Goal: Answer question/provide support: Answer question/provide support

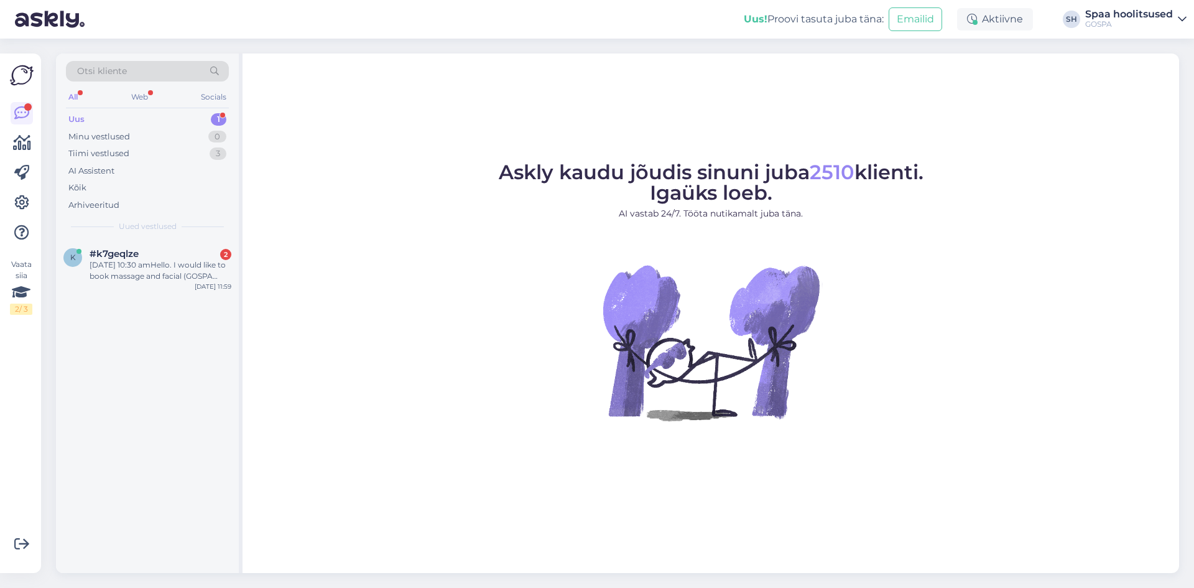
click at [118, 118] on div "Uus 1" at bounding box center [147, 119] width 163 height 17
click at [158, 271] on div "[DATE] 10:30 amHello. I would like to book massage and facial (GOSPA ritual for…" at bounding box center [161, 270] width 142 height 22
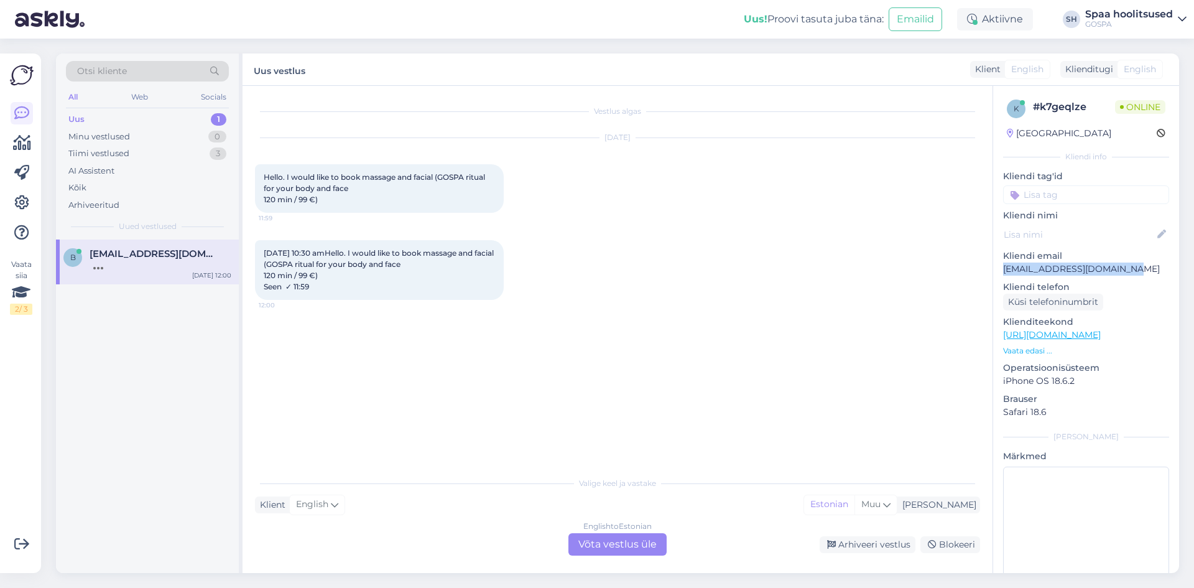
drag, startPoint x: 1004, startPoint y: 270, endPoint x: 1128, endPoint y: 270, distance: 123.7
click at [1128, 270] on p "[EMAIL_ADDRESS][DOMAIN_NAME]" at bounding box center [1086, 268] width 166 height 13
copy p "[EMAIL_ADDRESS][DOMAIN_NAME]"
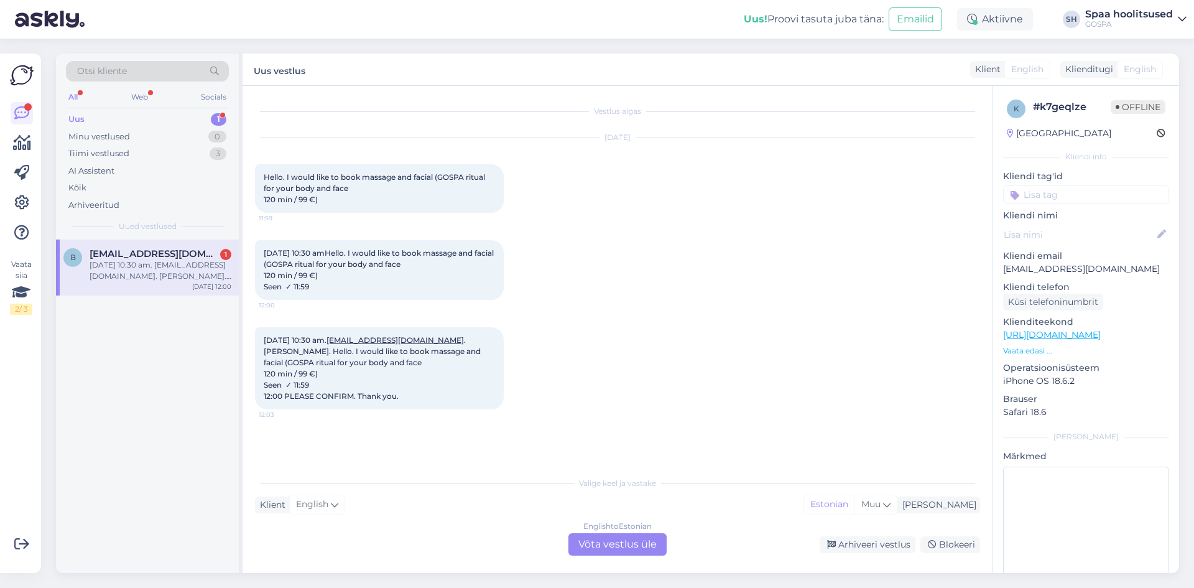
click at [629, 541] on div "English to Estonian Võta vestlus üle" at bounding box center [617, 544] width 98 height 22
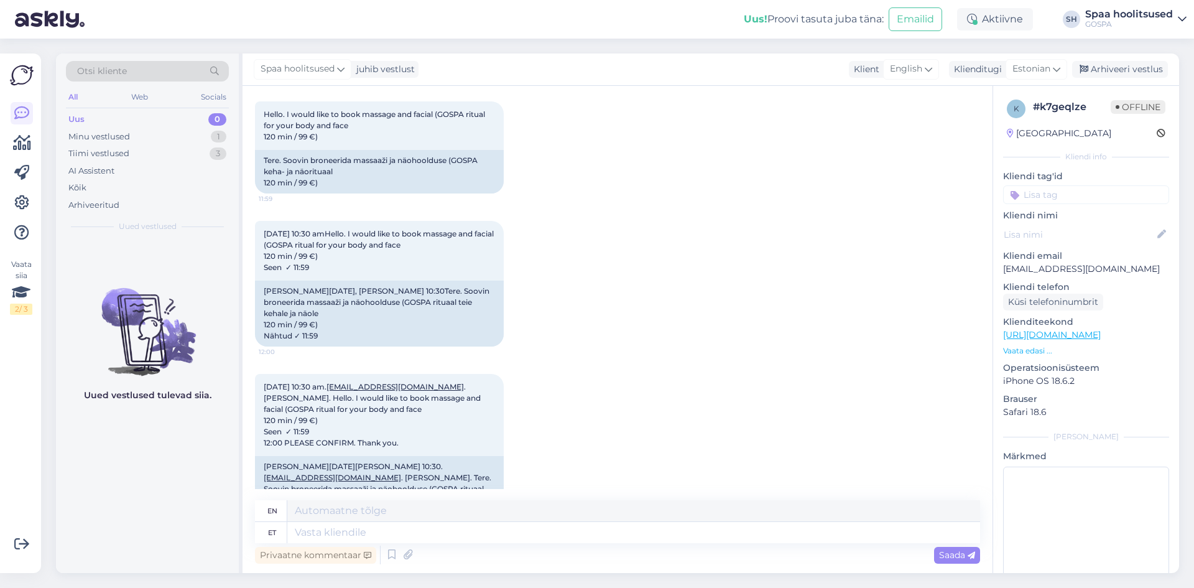
scroll to position [121, 0]
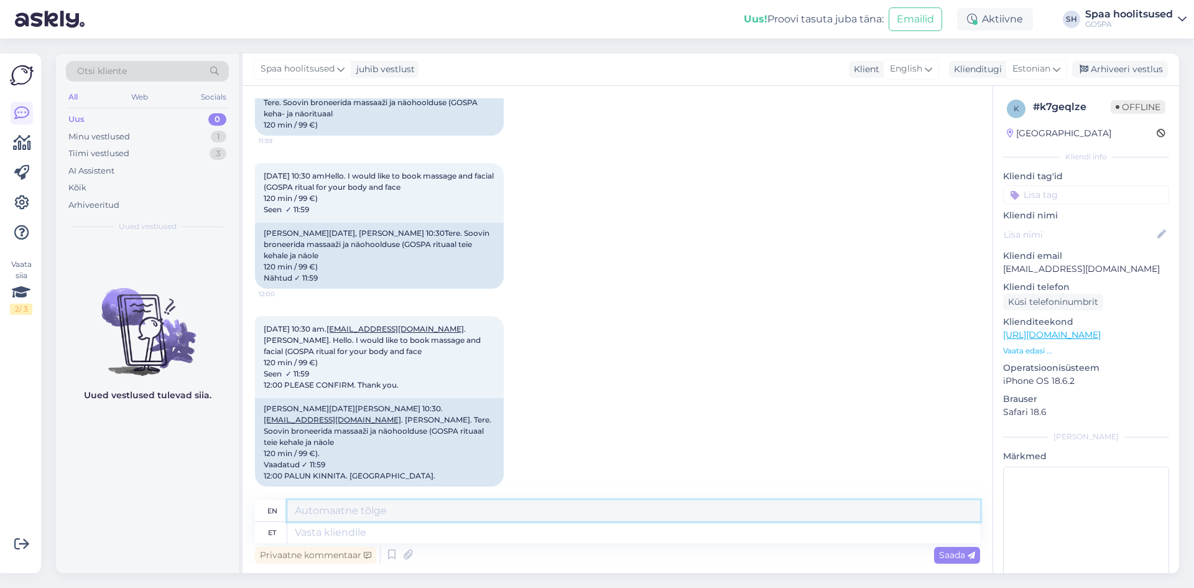
click at [466, 514] on textarea at bounding box center [633, 510] width 693 height 21
click at [351, 509] on textarea at bounding box center [633, 510] width 693 height 21
click at [341, 534] on textarea at bounding box center [633, 532] width 693 height 21
type textarea "Tere!"
type textarea "Hello!"
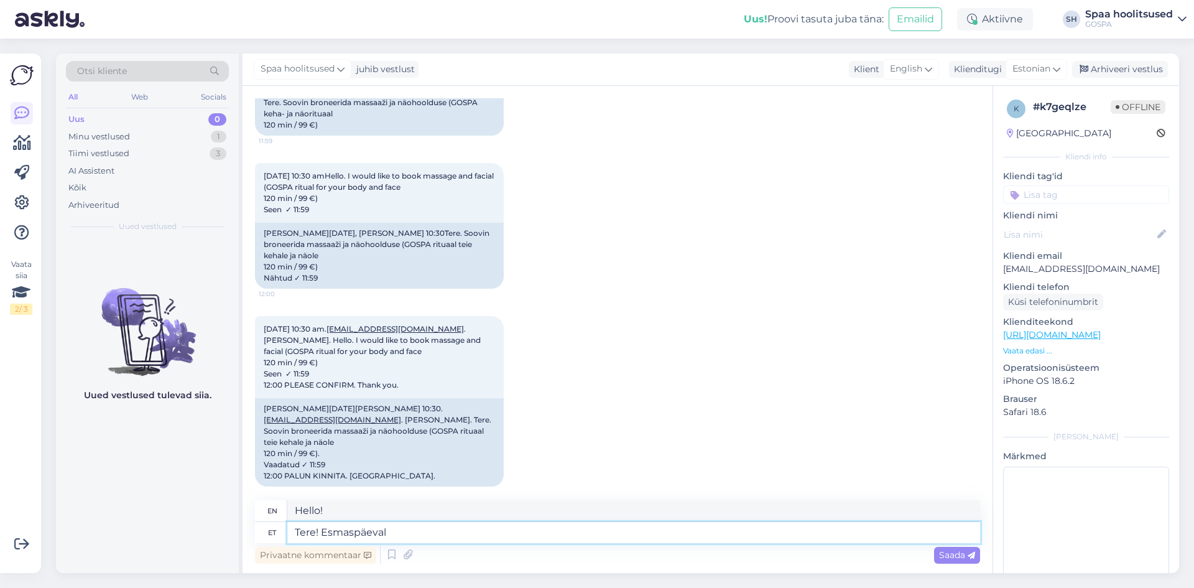
type textarea "Tere! Esmaspäeval s"
type textarea "Hello! [DATE]"
type textarea "Tere! Esmaspäeval saame"
type textarea "Hello! We can [DATE]"
type textarea "Tere! Esmaspäeval saame GOSPA"
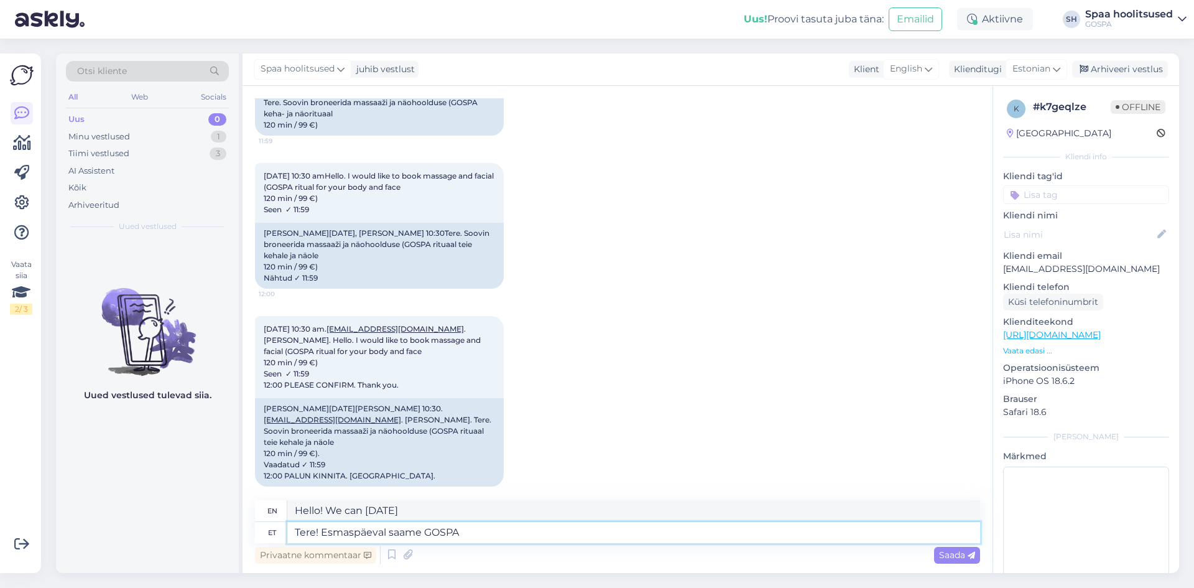
type textarea "Hello! We are getting GOSPA [DATE]"
type textarea "Tere! Esmaspäeval saame GOSPA Rituaaliks a"
type textarea "Hello! [DATE] we will be having a GOSPA Ritual."
type textarea "Tere! Esmaspäeval saame GOSPA Rituaaliks aega"
type textarea "Hello! We have time for the GOSPA Ritual [DATE]."
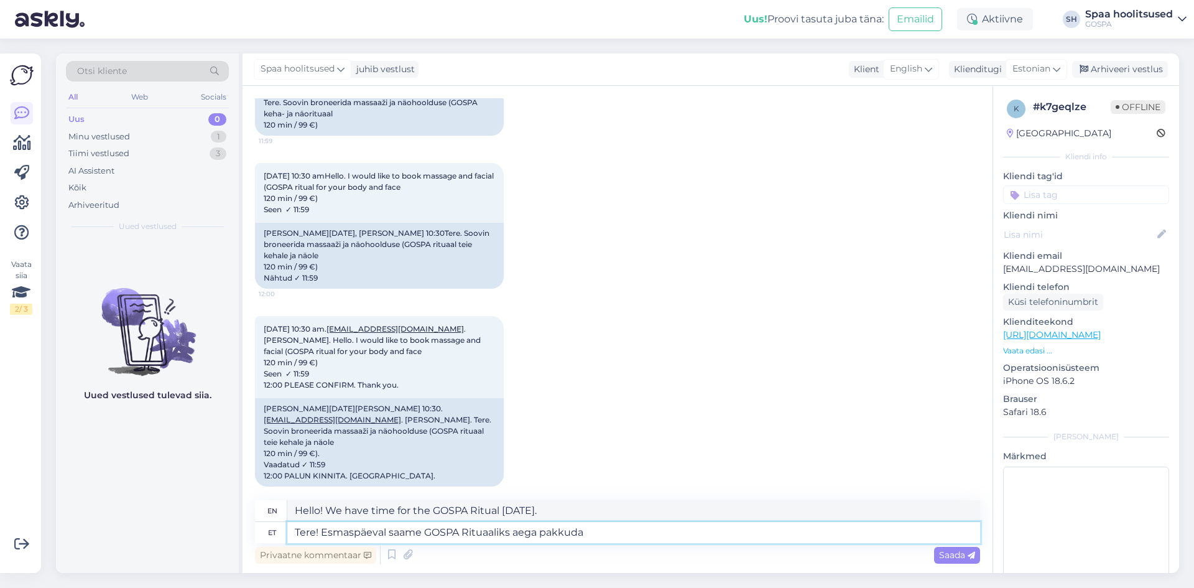
type textarea "Tere! Esmaspäeval saame GOSPA Rituaaliks aega pakkuda k"
type textarea "Hello! We can offer time for the GOSPA Ritual [DATE]."
type textarea "Tere! Esmaspäeval saame GOSPA Rituaaliks aega pakkuda [PERSON_NAME]"
type textarea "Hello! [DATE] we can offer a time for the GOSPA Ritual at"
type textarea "Tere! Esmaspäeval saame GOSPA Rituaaliks aega pakkuda [PERSON_NAME] 13.00."
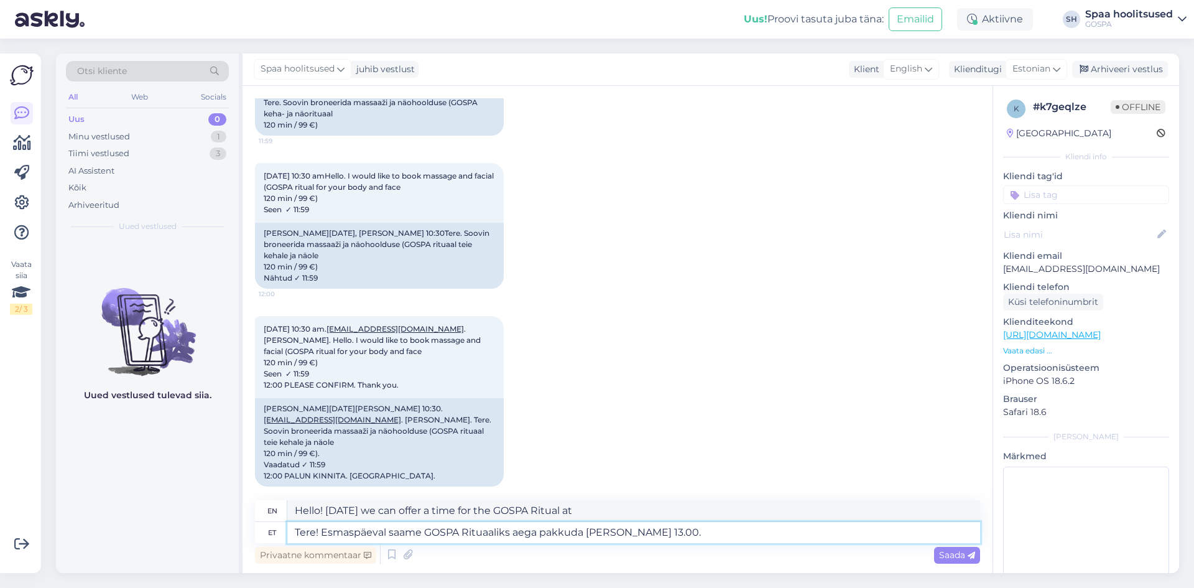
type textarea "Hello! [DATE] we can offer a time for the GOSPA Ritual at 13.00."
type textarea "Tere! Esmaspäeval saame GOSPA Rituaaliks aega pakkuda [PERSON_NAME] 13.00. Kas s"
type textarea "Hello! We can offer a time for the GOSPA Ritual [DATE] at 13.00. Is"
type textarea "Tere! Esmaspäeval saame GOSPA Rituaaliks aega pakkuda [PERSON_NAME] 13.00. Kas …"
type textarea "Hello! We can offer a time for the GOSPA Ritual [DATE] at 13.00. Is that"
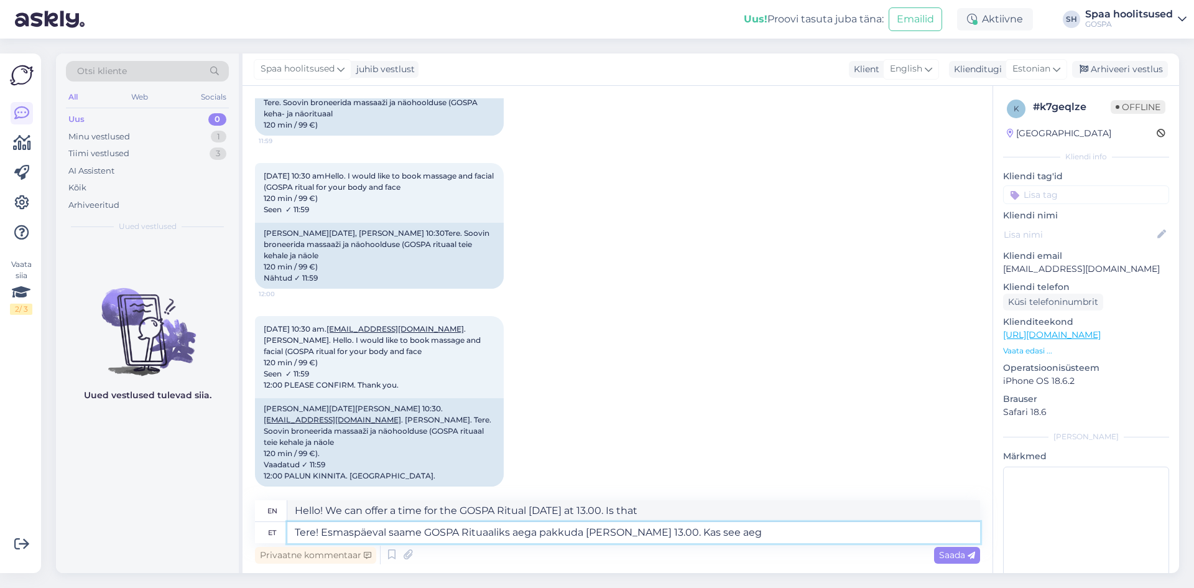
type textarea "Tere! Esmaspäeval saame GOSPA Rituaaliks aega pakkuda [PERSON_NAME] 13.00. Kas …"
type textarea "Hello! [DATE] we can offer a time for the GOSPA Ritual at 13.00. Is this time"
type textarea "Tere! Esmaspäeval saame GOSPA Rituaaliks aega pakkuda [PERSON_NAME] 13.00. Kas …"
type textarea "Hello! [DATE] we can offer a time for the GOSPA Ritual at 13.00. Is this time a…"
type textarea "Tere! Esmaspäeval saame GOSPA Rituaaliks aega pakkuda [PERSON_NAME] 13.00. Kas …"
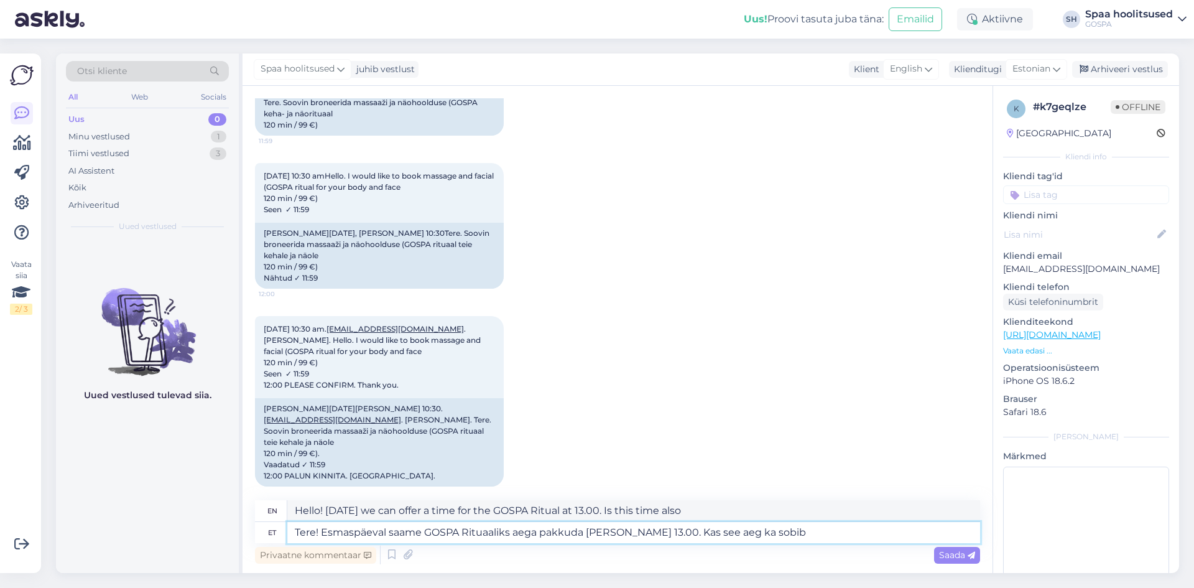
type textarea "Hello! [DATE] we can offer a time for the GOSPA Ritual at 13.00. Is this time a…"
type textarea "Tere! Esmaspäeval saame GOSPA Rituaaliks aega pakkuda [PERSON_NAME] 13.00. Kas …"
type textarea "Hello! [DATE] we can offer a time for the GOSPA Ritual at 13.00. Is this time s…"
type textarea "Tere! Esmaspäeval saame GOSPA Rituaaliks aega pakkuda [PERSON_NAME] 13.00. Kas …"
click at [963, 547] on div "Saada" at bounding box center [957, 555] width 46 height 17
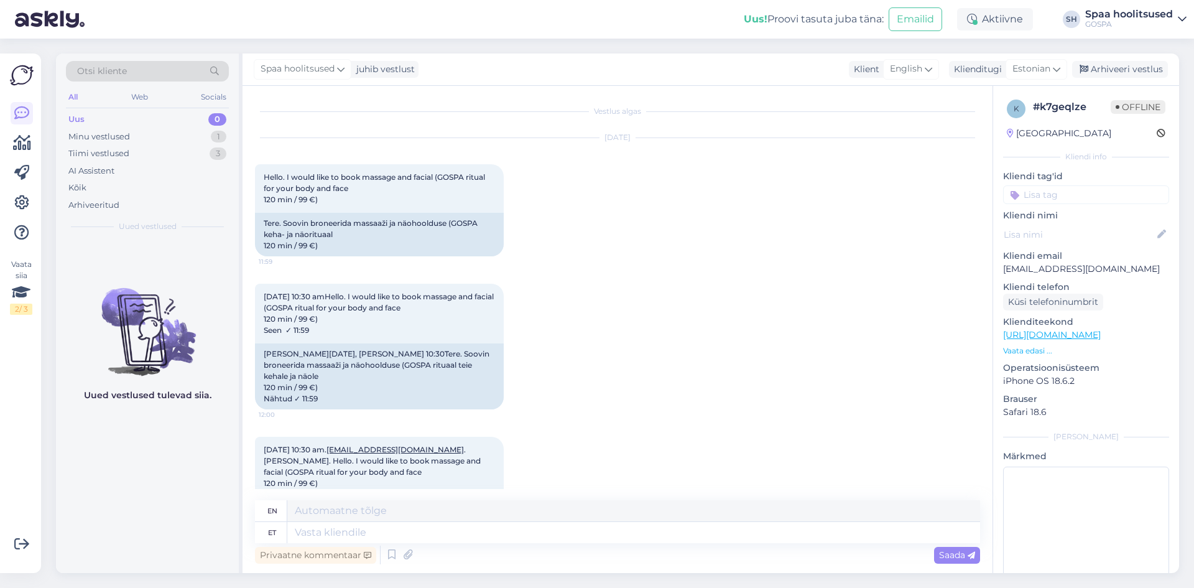
scroll to position [218, 0]
